Goal: Information Seeking & Learning: Learn about a topic

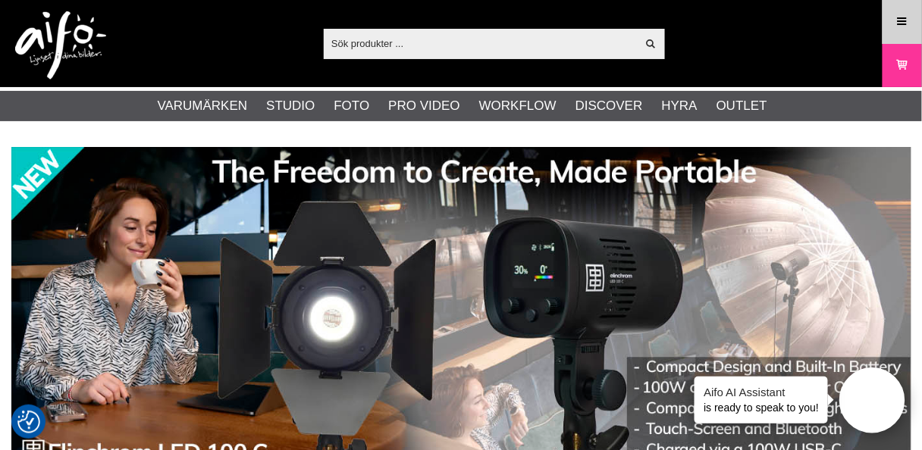
click at [901, 11] on link "Meny" at bounding box center [902, 22] width 38 height 36
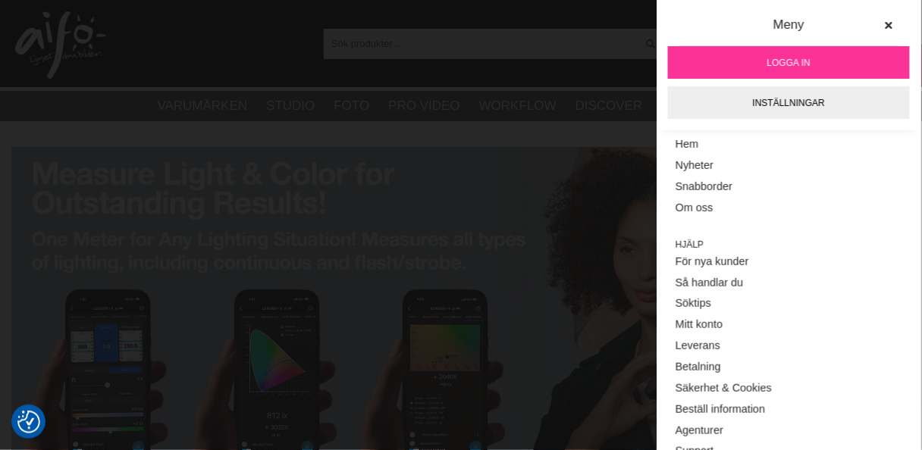
click at [768, 58] on span "Logga in" at bounding box center [788, 63] width 43 height 14
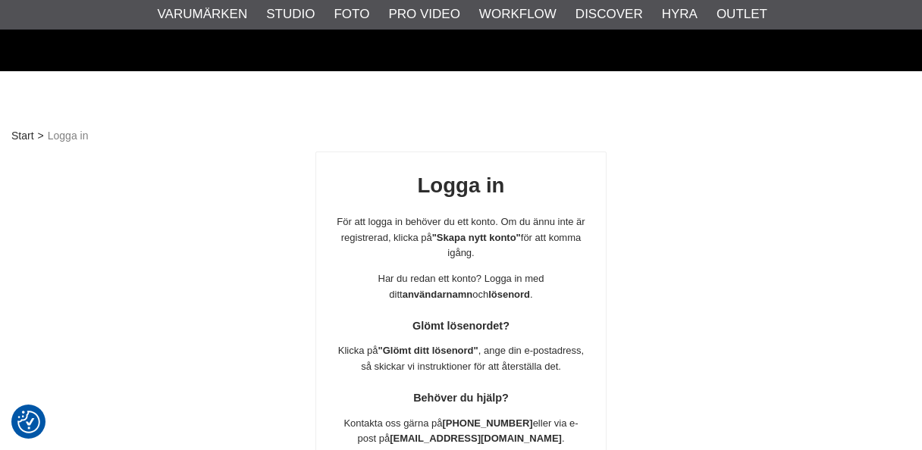
scroll to position [267, 0]
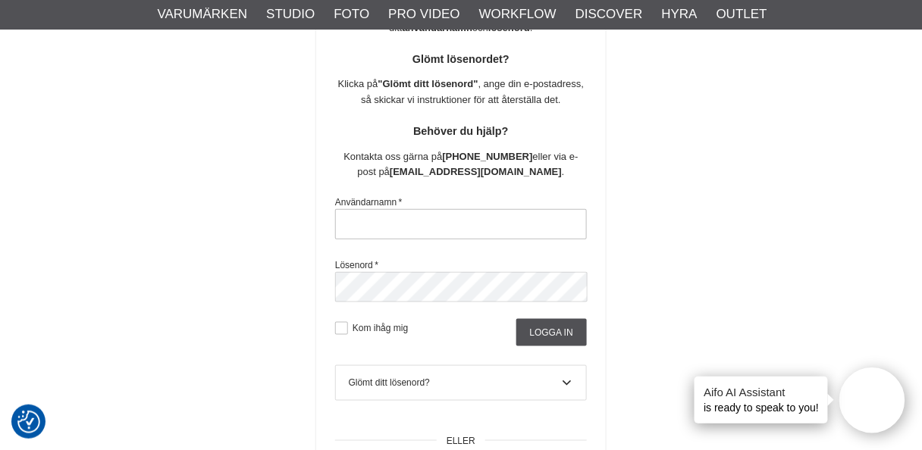
click at [471, 222] on input "text" at bounding box center [461, 224] width 252 height 30
type input "nils.olsson.uppsala@gmail.com"
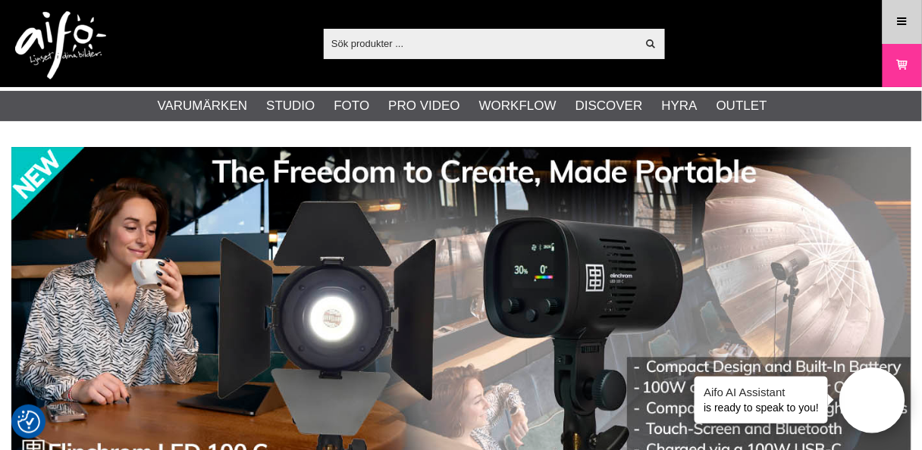
click at [901, 22] on icon at bounding box center [902, 22] width 14 height 17
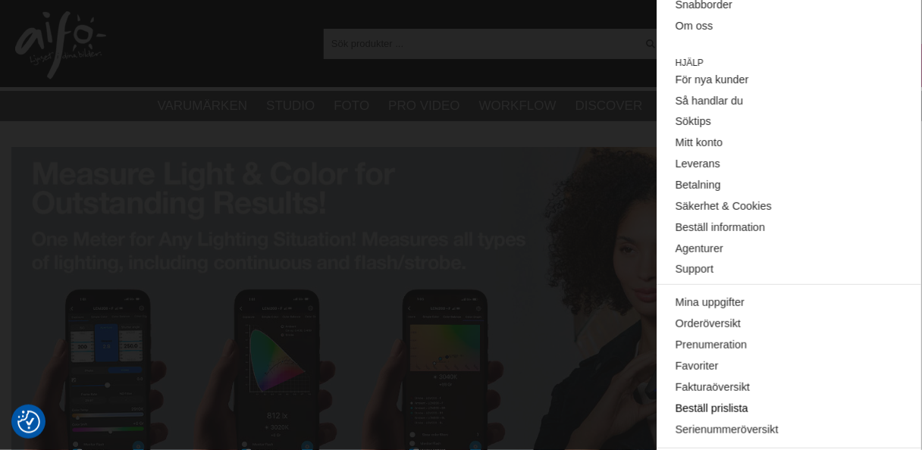
scroll to position [229, 0]
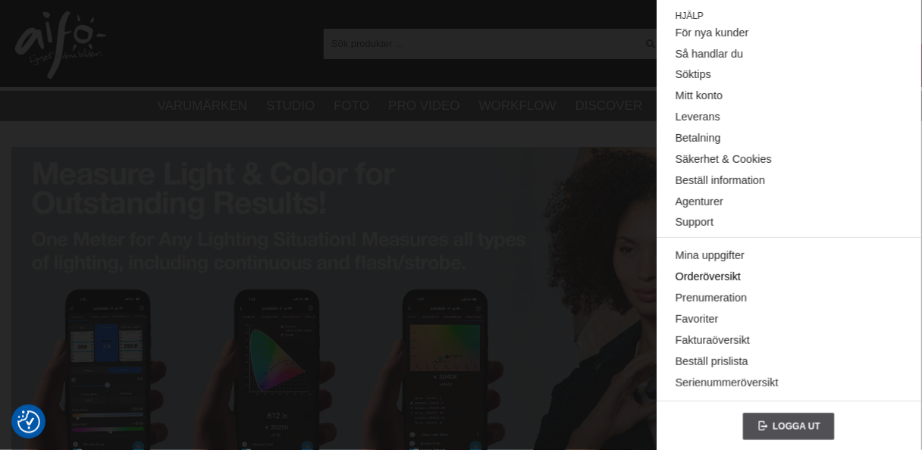
click at [707, 275] on link "Orderöversikt" at bounding box center [789, 277] width 227 height 21
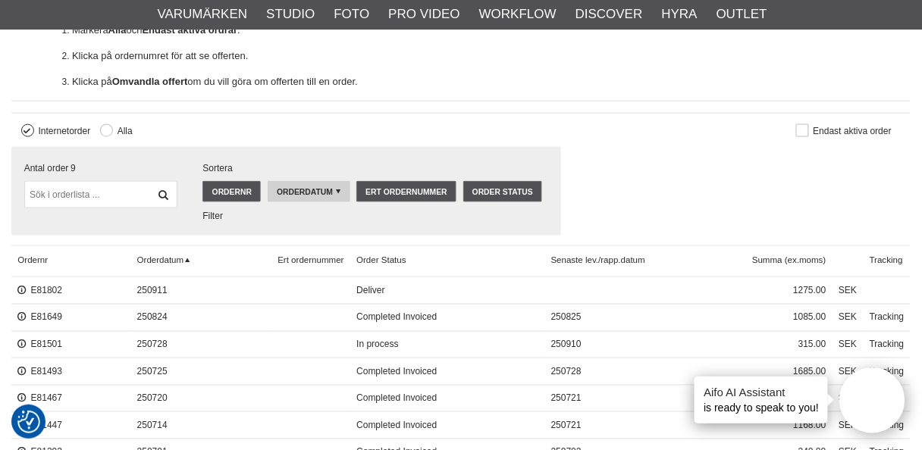
scroll to position [485, 0]
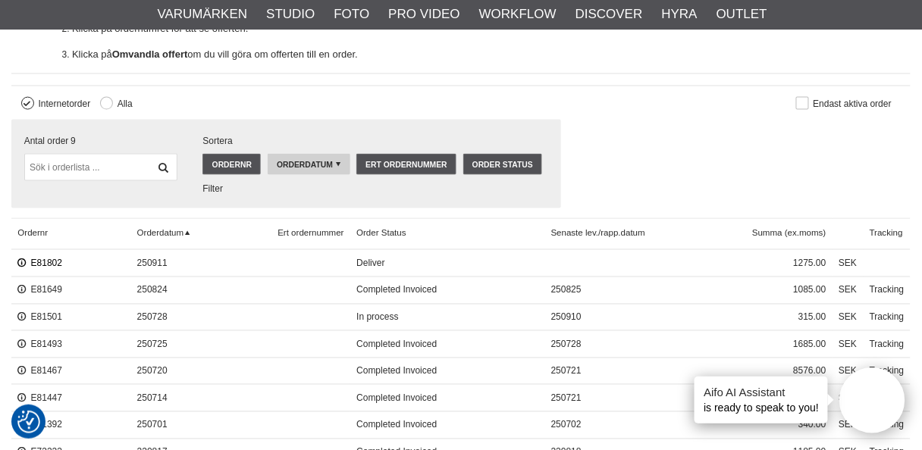
click at [31, 259] on link "E81802" at bounding box center [39, 264] width 45 height 11
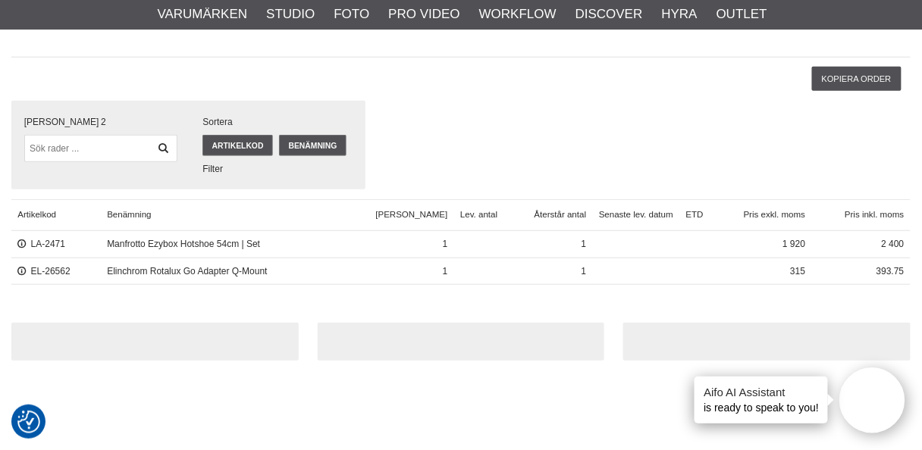
scroll to position [182, 0]
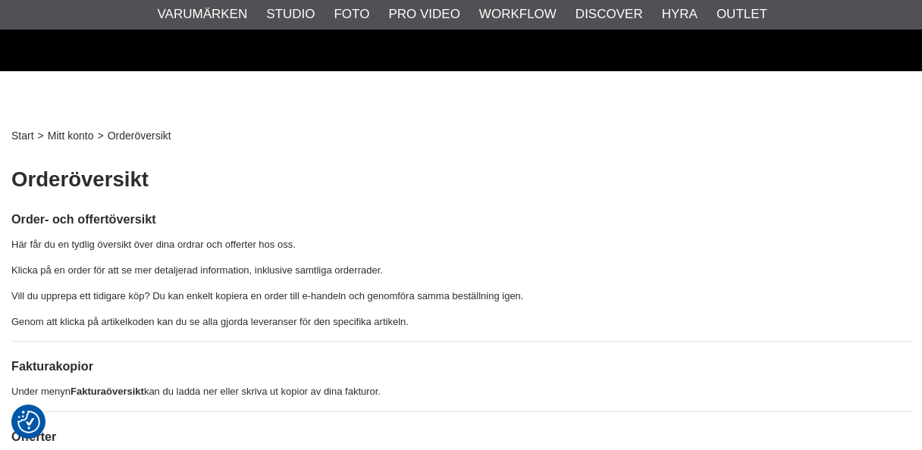
scroll to position [485, 0]
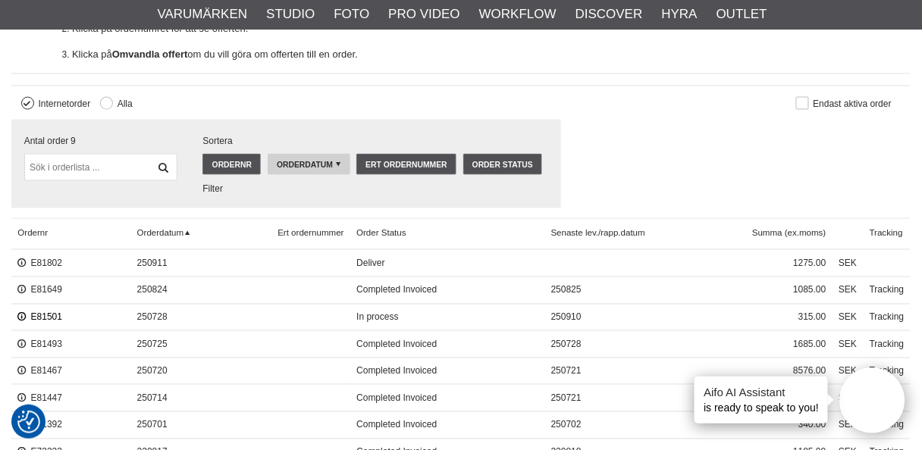
click at [36, 313] on link "E81501" at bounding box center [39, 317] width 45 height 11
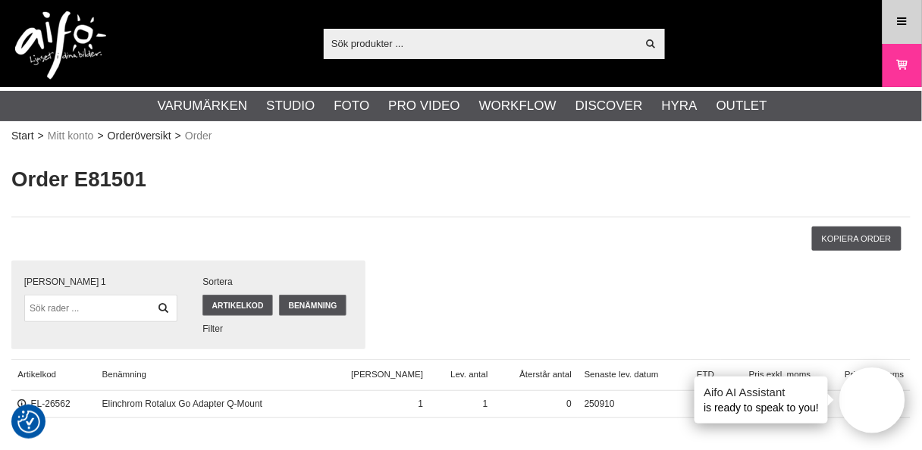
click at [897, 11] on link "Meny" at bounding box center [902, 22] width 38 height 36
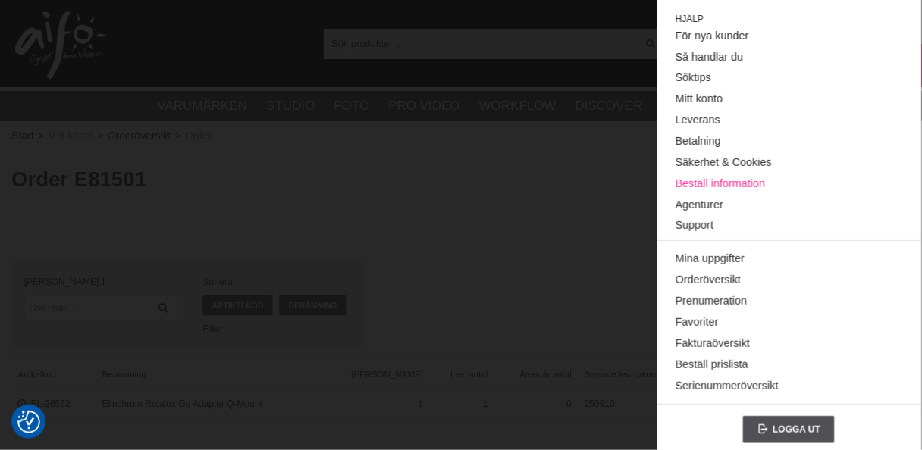
scroll to position [229, 0]
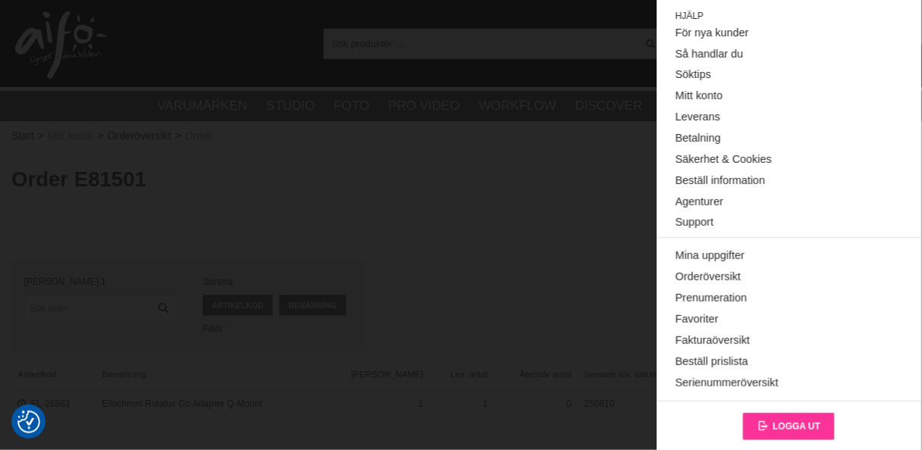
click at [790, 422] on span "Logga ut" at bounding box center [797, 427] width 48 height 11
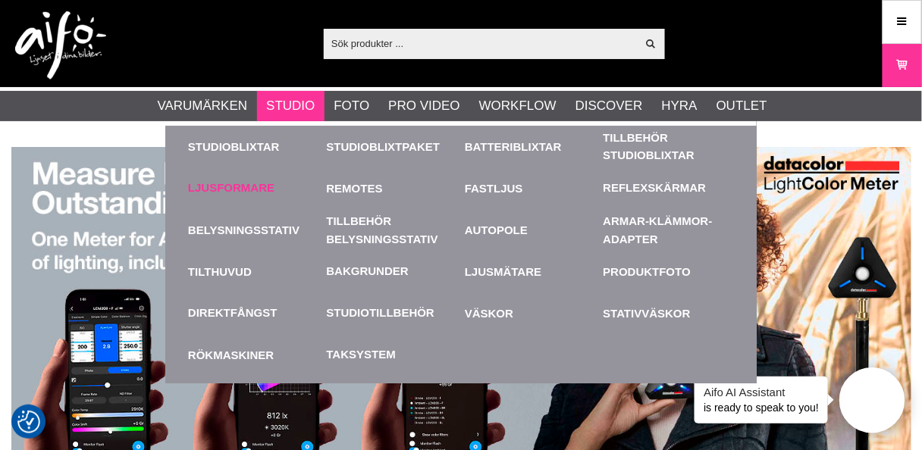
click at [235, 186] on link "Ljusformare" at bounding box center [231, 188] width 86 height 17
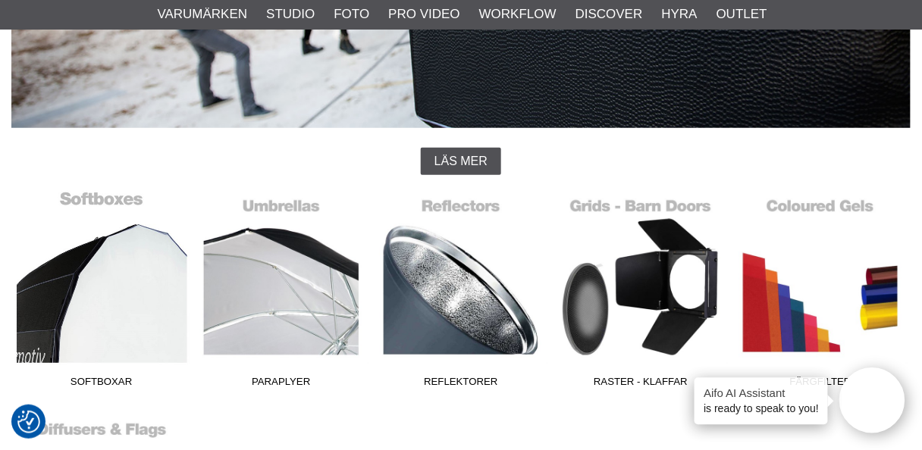
scroll to position [303, 0]
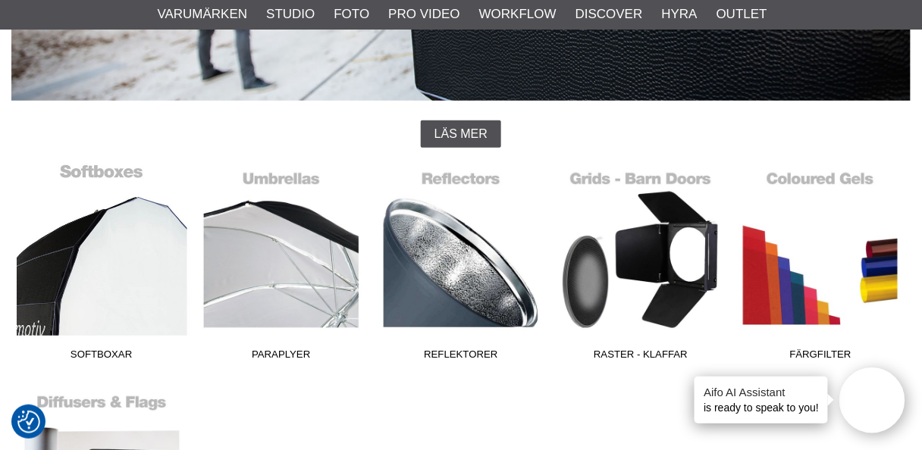
click at [125, 279] on link "Softboxar" at bounding box center [101, 265] width 180 height 205
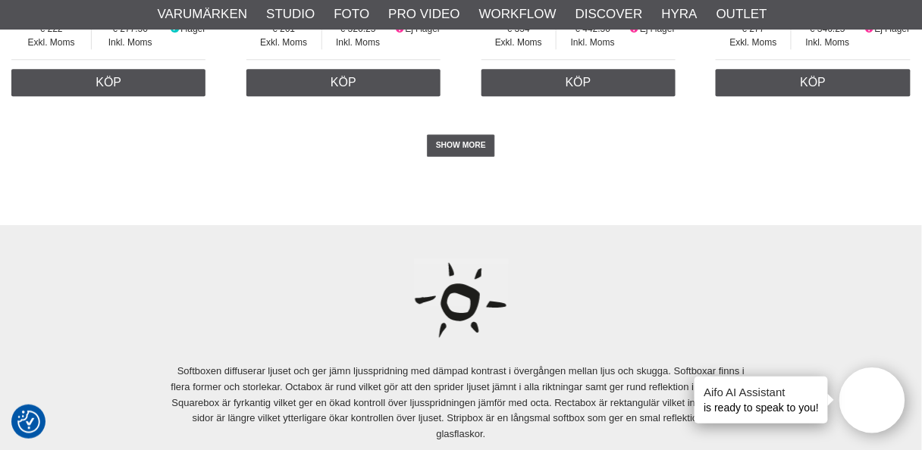
scroll to position [4003, 0]
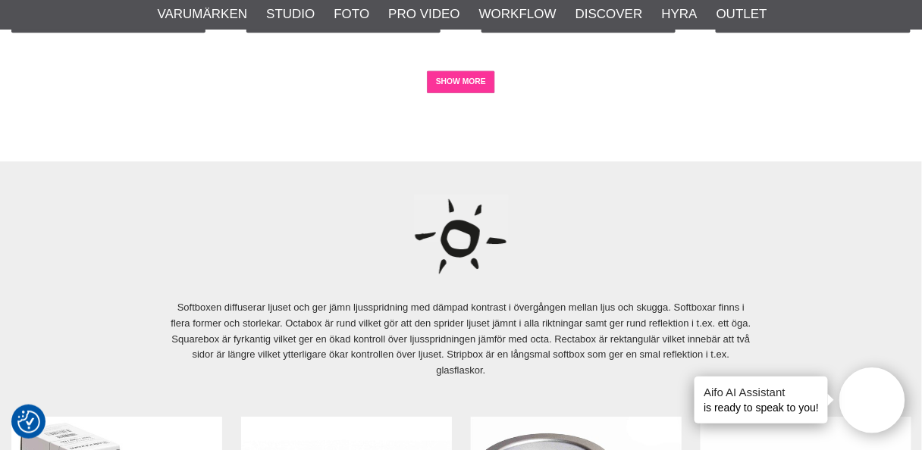
click at [444, 88] on link "SHOW MORE" at bounding box center [461, 82] width 69 height 23
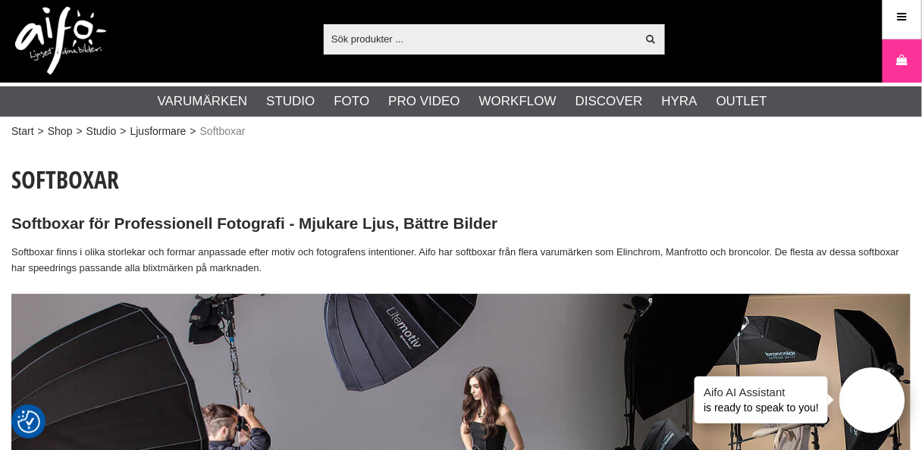
scroll to position [0, 0]
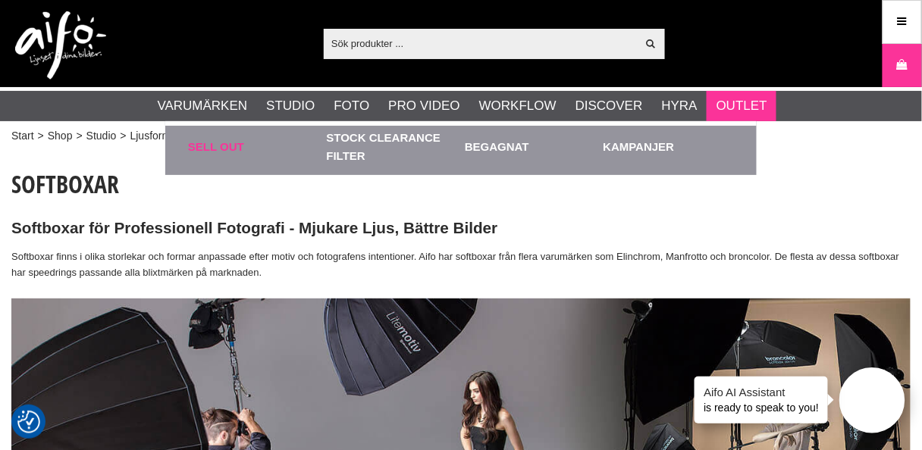
click at [209, 144] on link "Sell out" at bounding box center [253, 147] width 131 height 42
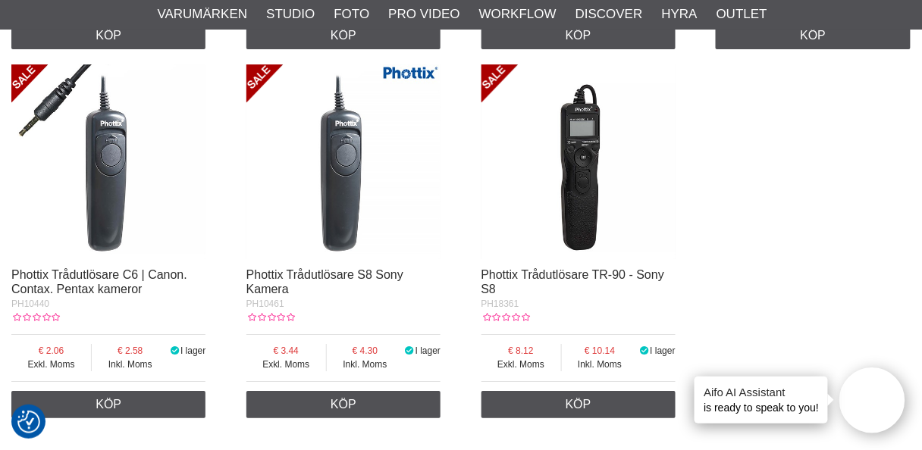
scroll to position [2790, 0]
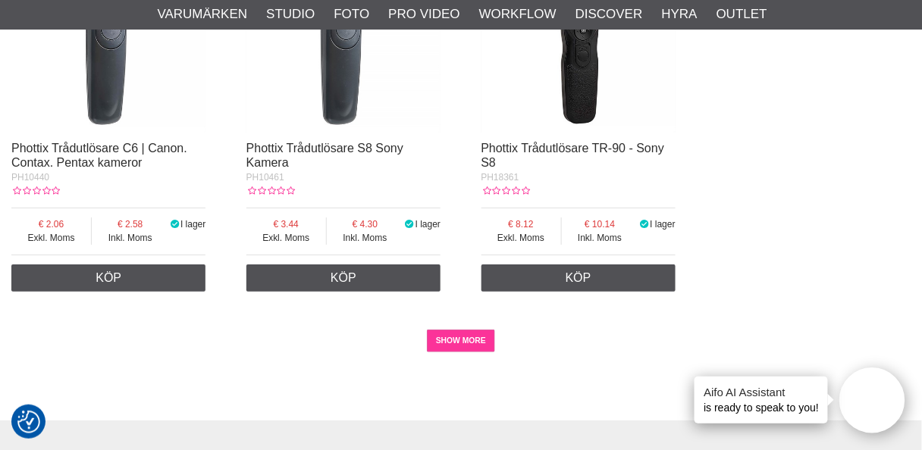
click at [465, 330] on link "SHOW MORE" at bounding box center [461, 341] width 69 height 23
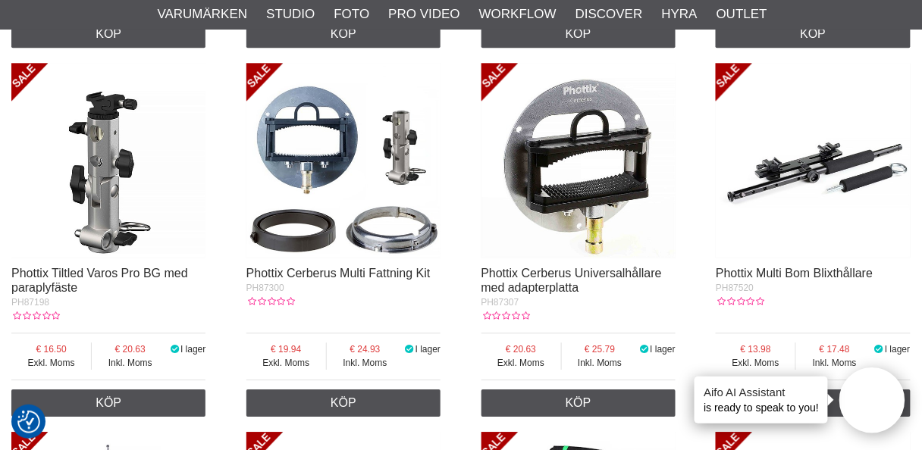
scroll to position [3579, 0]
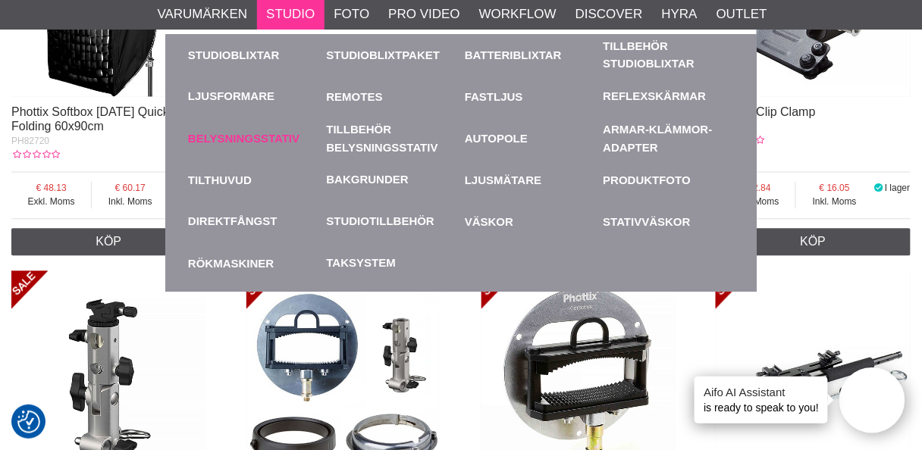
click at [249, 129] on link "Belysningsstativ" at bounding box center [253, 139] width 131 height 42
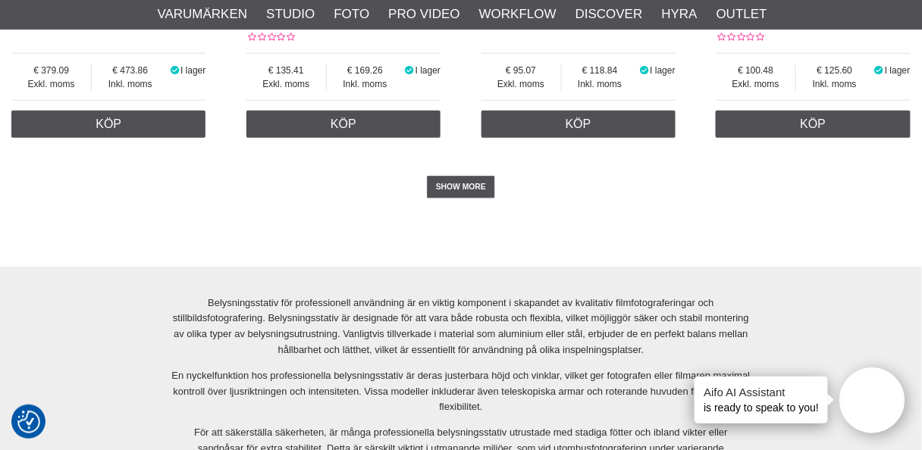
scroll to position [3154, 0]
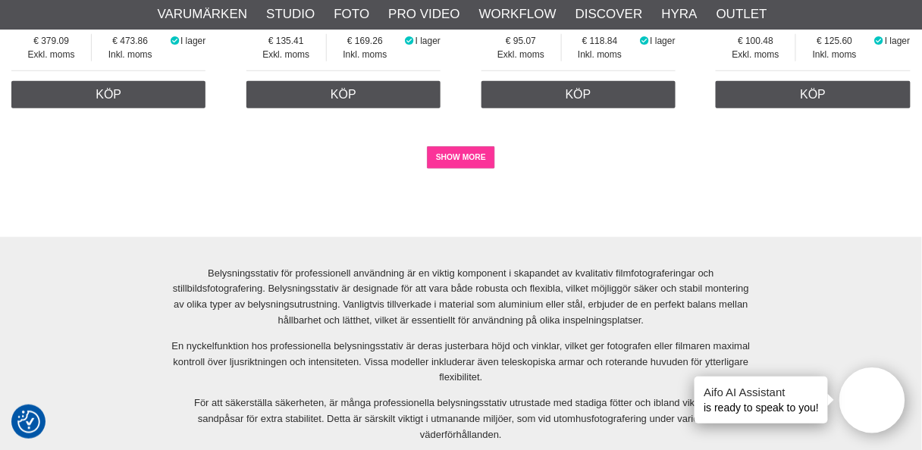
click at [471, 161] on link "SHOW MORE" at bounding box center [461, 157] width 69 height 23
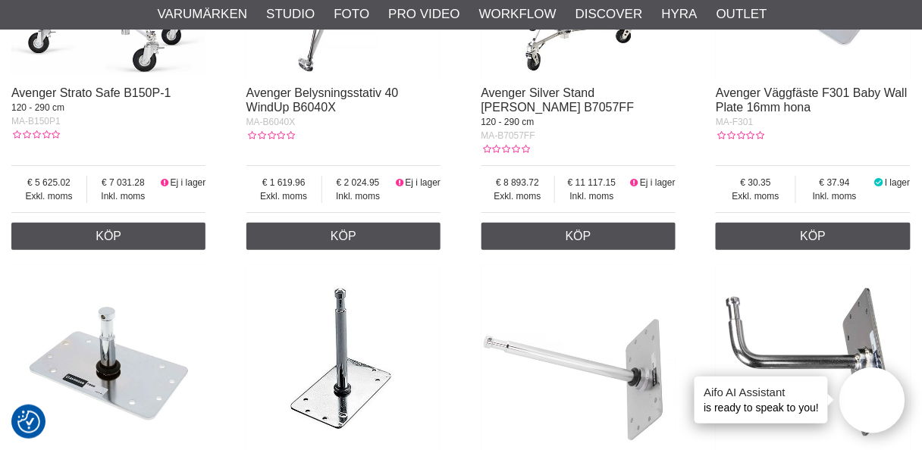
scroll to position [6975, 0]
